Goal: Information Seeking & Learning: Learn about a topic

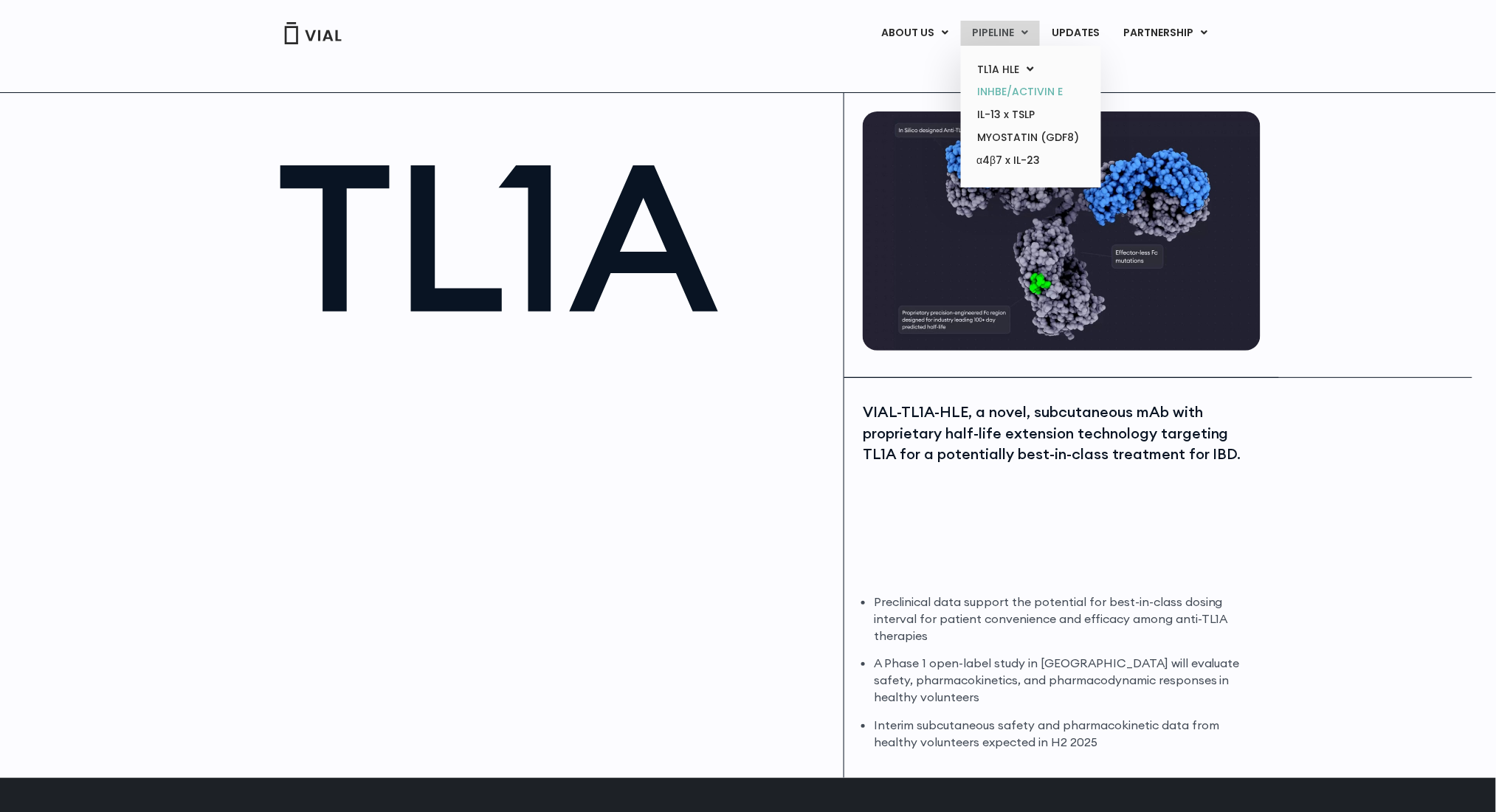
click at [1012, 98] on link "INHBE/ACTIVIN E" at bounding box center [1031, 92] width 129 height 23
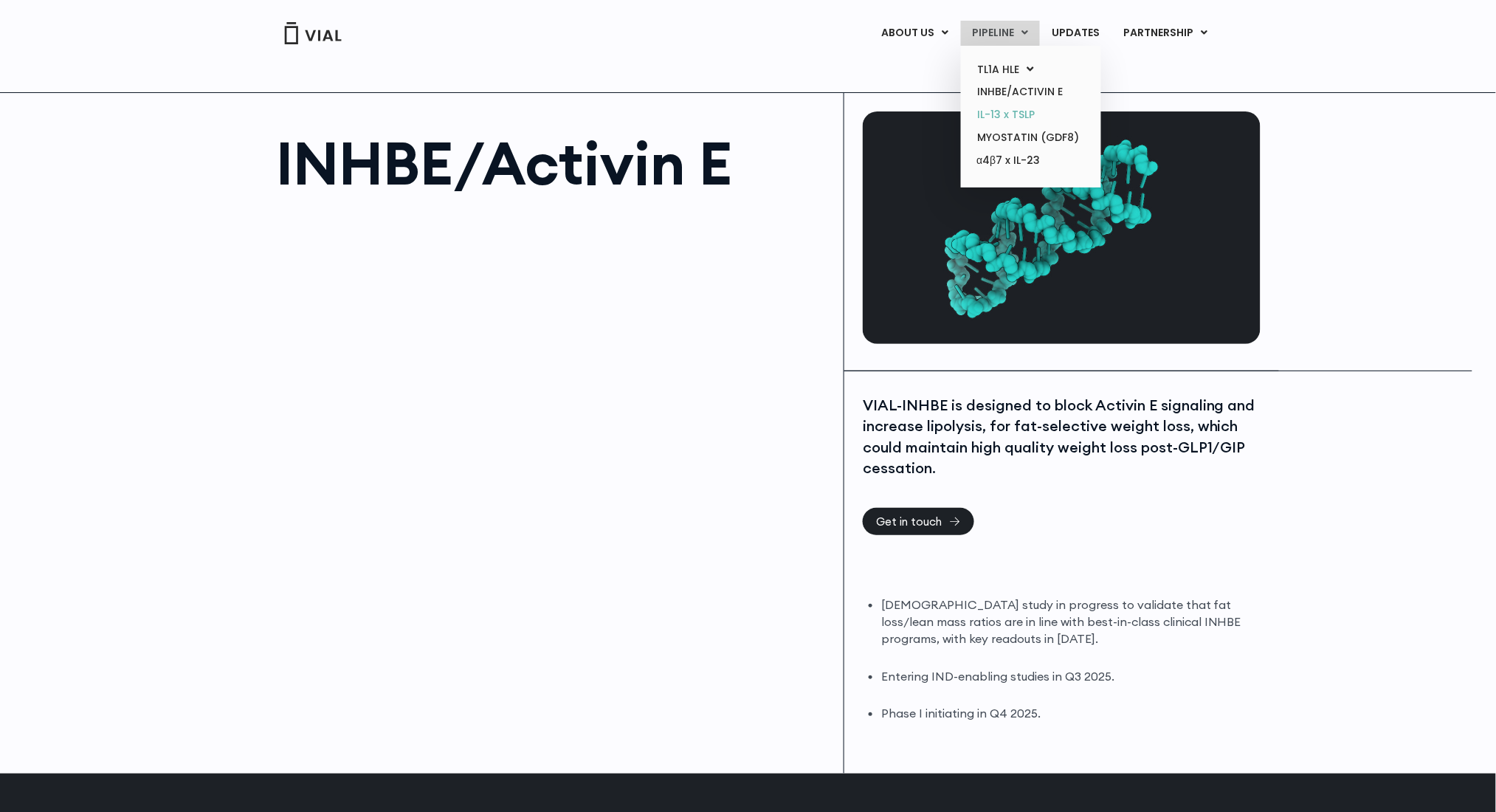
click at [1026, 114] on link "IL-13 x TSLP" at bounding box center [1031, 115] width 129 height 23
